Goal: Navigation & Orientation: Find specific page/section

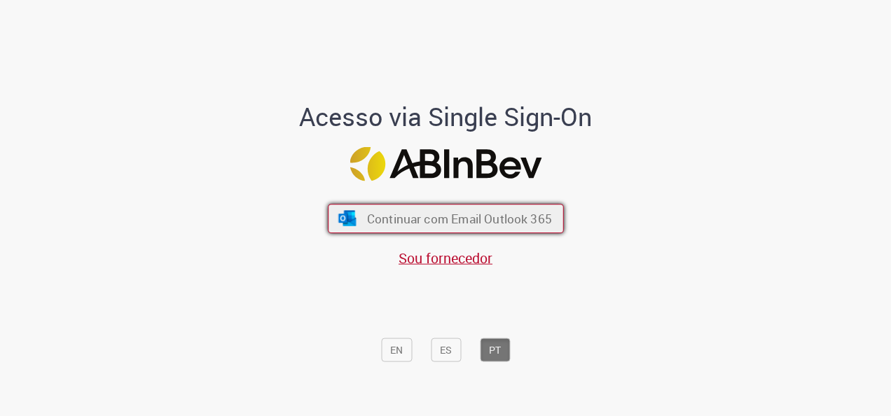
click at [455, 223] on span "Continuar com Email Outlook 365" at bounding box center [458, 219] width 185 height 16
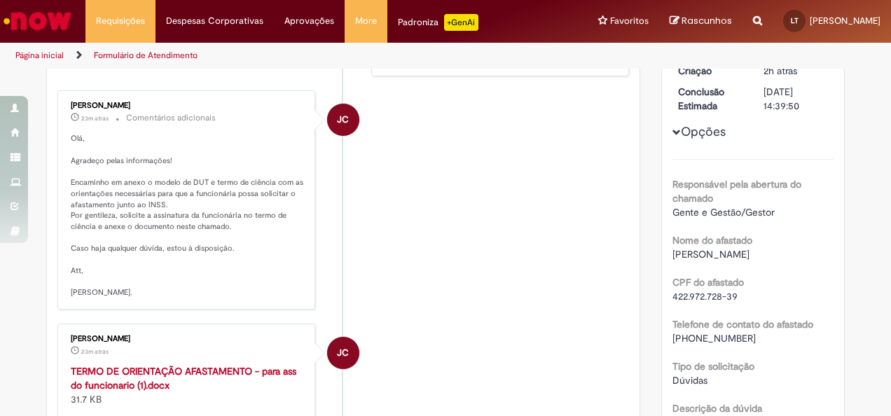
scroll to position [210, 0]
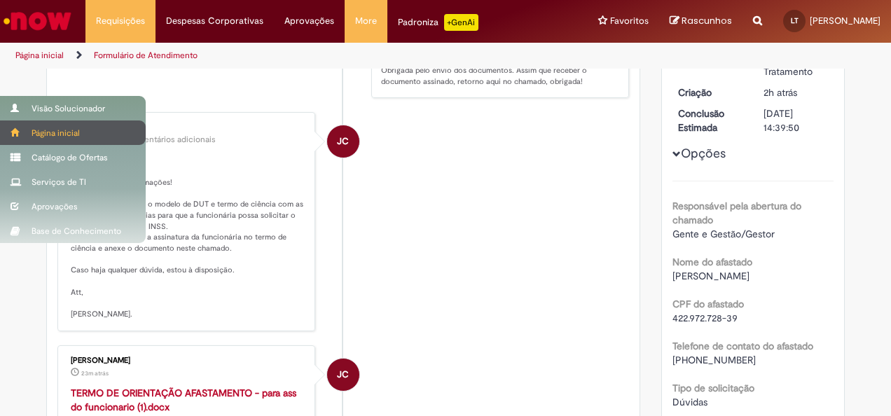
click at [55, 128] on div "Página inicial" at bounding box center [73, 133] width 146 height 25
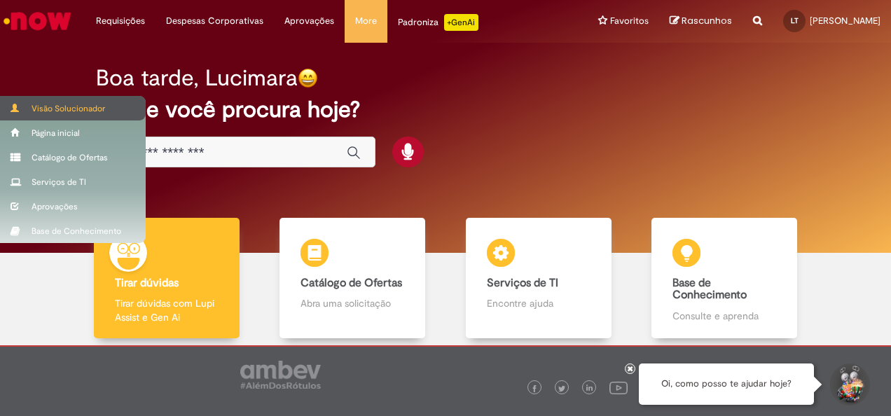
click at [56, 104] on div "Visão Solucionador" at bounding box center [73, 108] width 146 height 25
